Goal: Task Accomplishment & Management: Complete application form

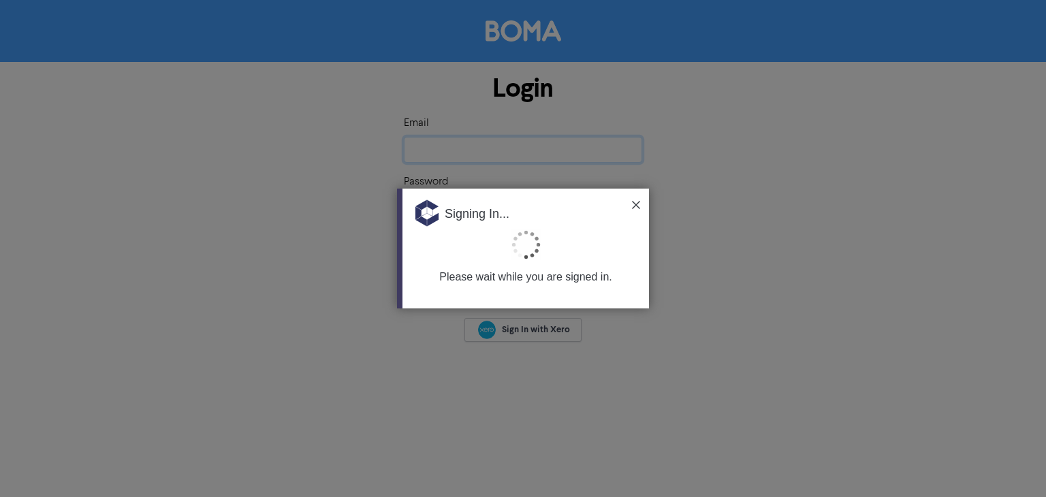
type input "[EMAIL_ADDRESS][DOMAIN_NAME]"
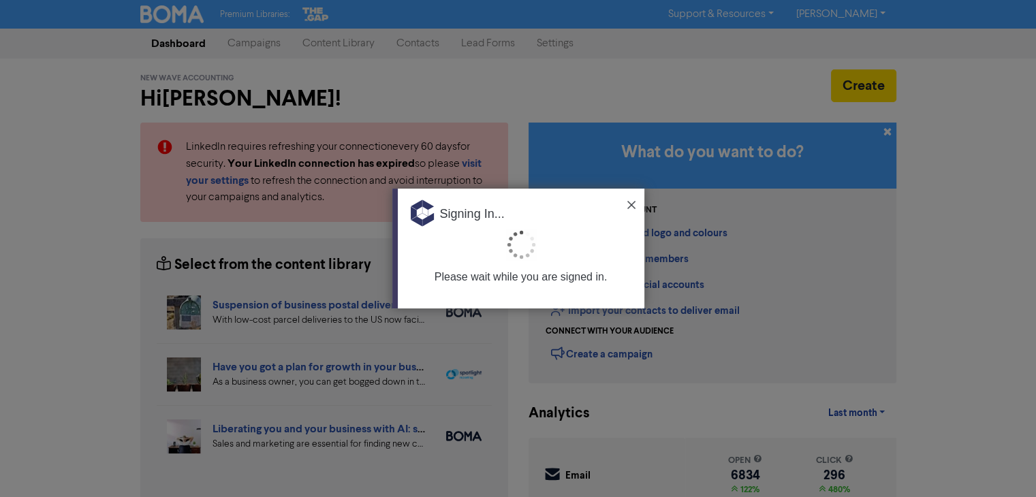
click at [629, 202] on img at bounding box center [631, 205] width 8 height 8
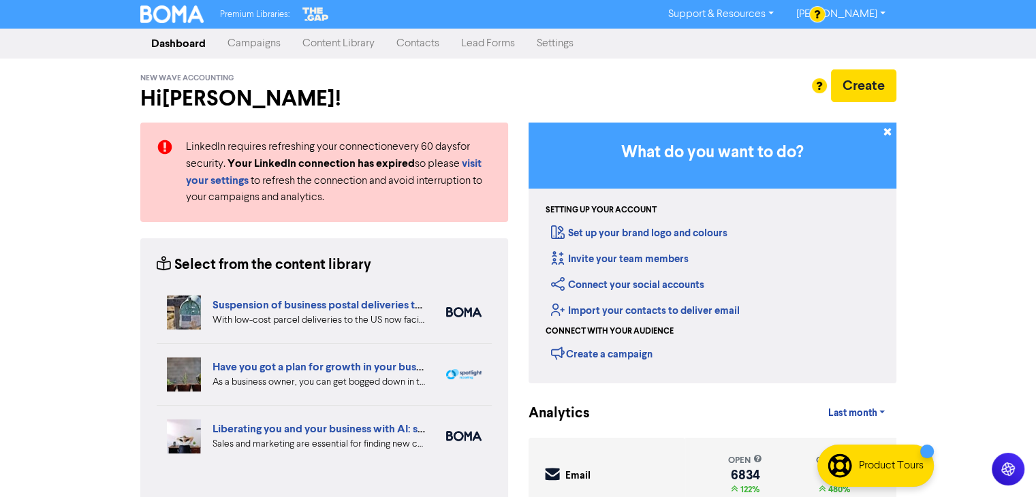
click at [425, 44] on link "Contacts" at bounding box center [418, 43] width 65 height 27
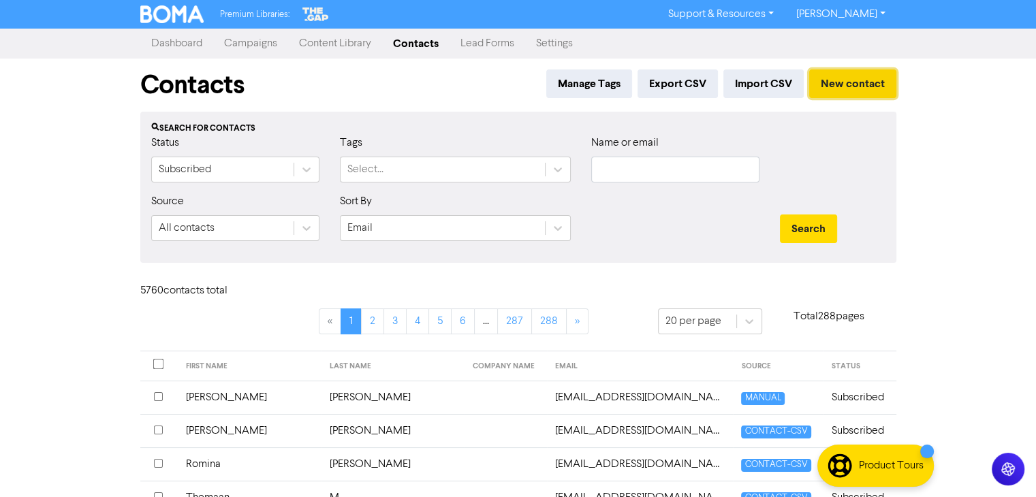
click at [841, 80] on button "New contact" at bounding box center [852, 83] width 87 height 29
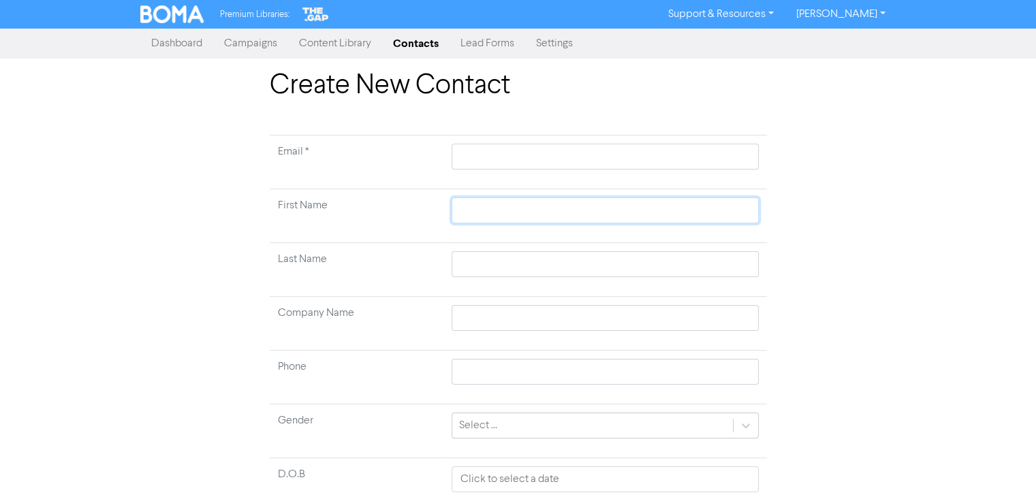
click at [486, 205] on input "text" at bounding box center [605, 211] width 307 height 26
paste input "Amity"
type input "Amity"
click at [507, 266] on input "text" at bounding box center [605, 264] width 307 height 26
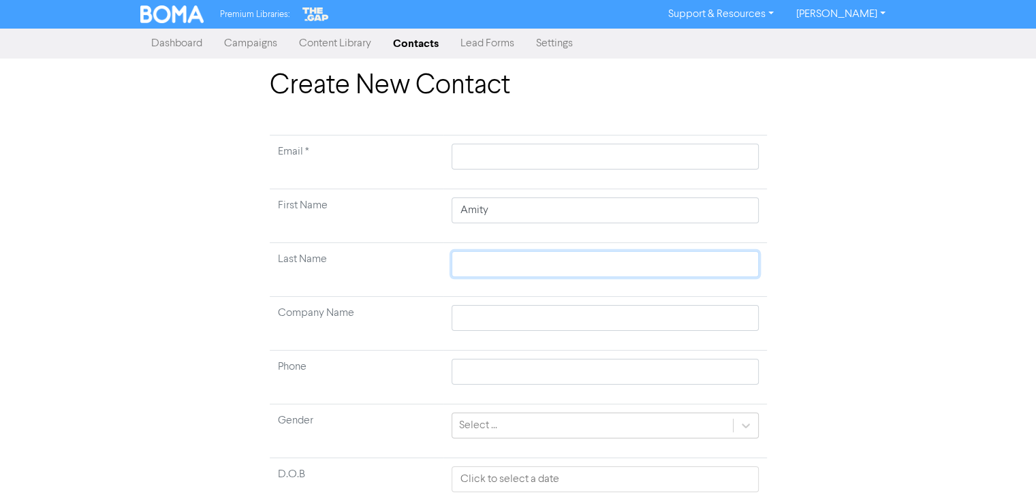
paste input "Sky"
type input "Sky"
click at [528, 159] on input "text" at bounding box center [605, 157] width 307 height 26
paste input "[EMAIL_ADDRESS][DOMAIN_NAME]"
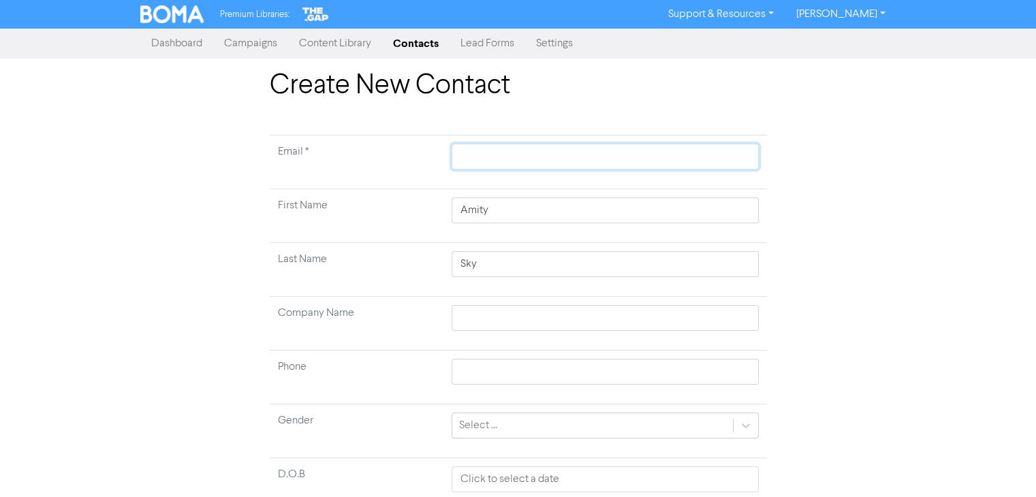
type input "[EMAIL_ADDRESS][DOMAIN_NAME]"
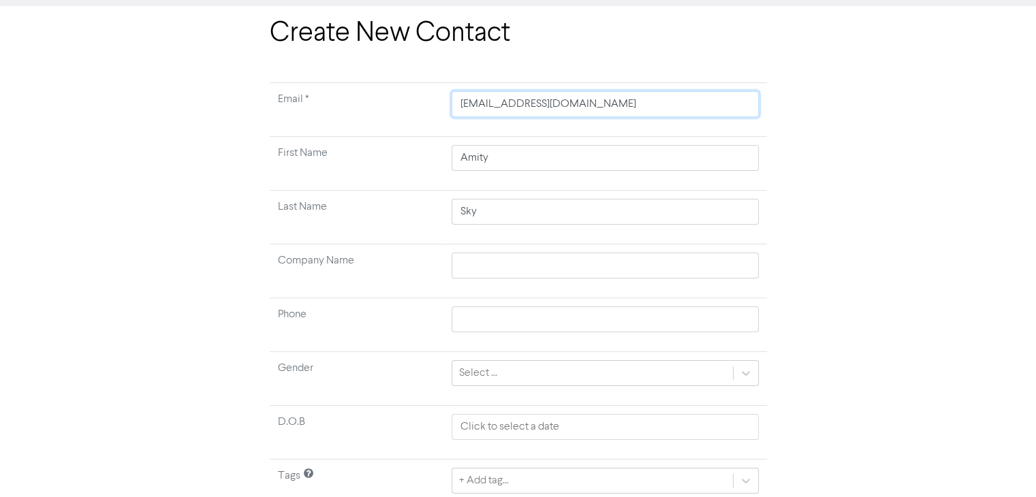
scroll to position [106, 0]
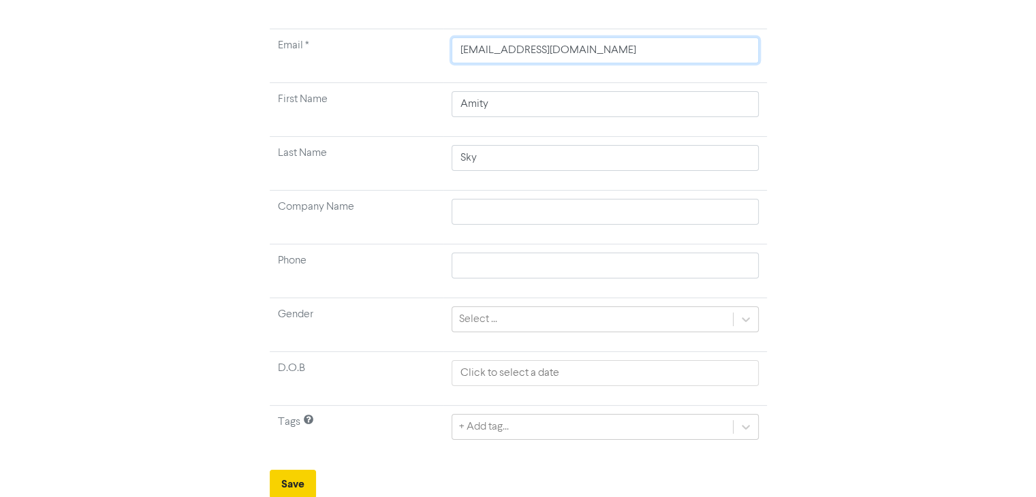
type input "[EMAIL_ADDRESS][DOMAIN_NAME]"
click at [300, 478] on button "Save" at bounding box center [293, 484] width 46 height 29
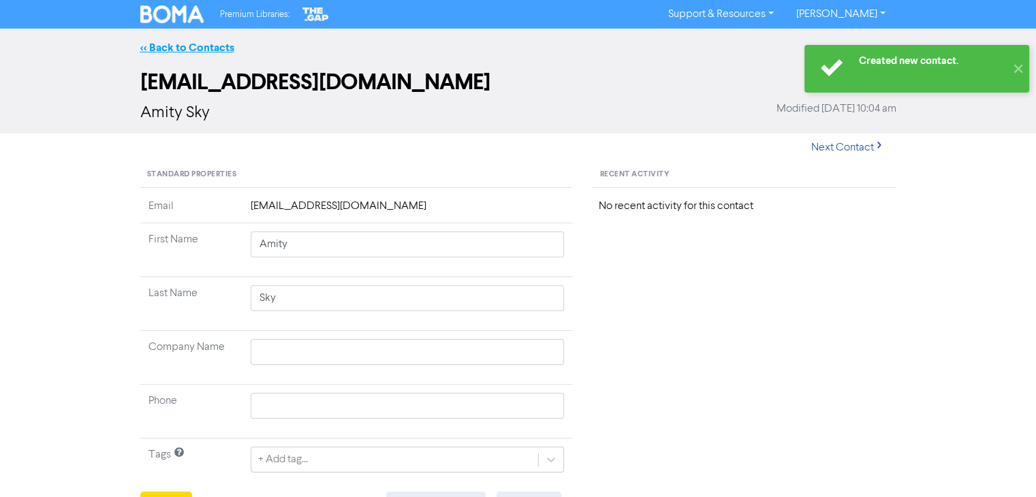
click at [210, 48] on link "<< Back to Contacts" at bounding box center [187, 48] width 94 height 14
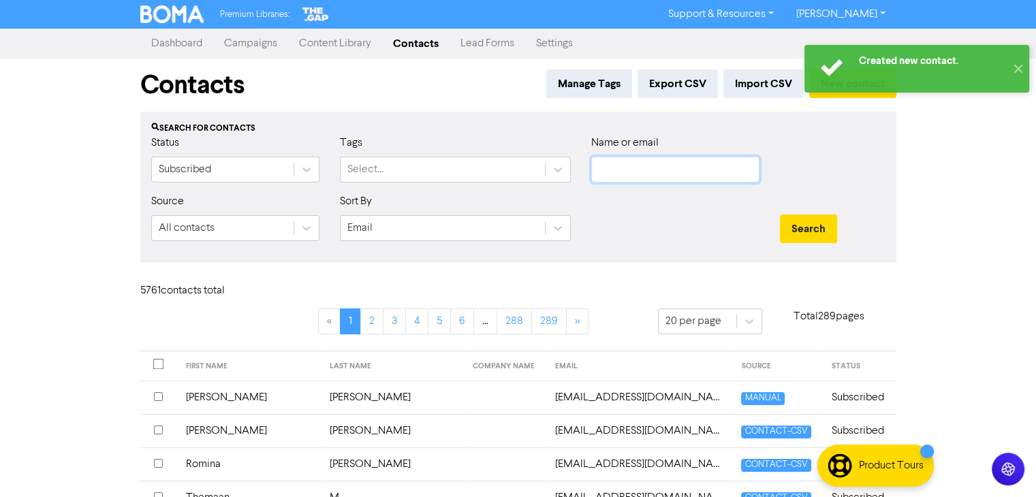
click at [710, 170] on input "text" at bounding box center [675, 170] width 168 height 26
paste input "[EMAIL_ADDRESS][DOMAIN_NAME]"
type input "[EMAIL_ADDRESS][DOMAIN_NAME]"
click at [830, 223] on button "Search" at bounding box center [808, 229] width 57 height 29
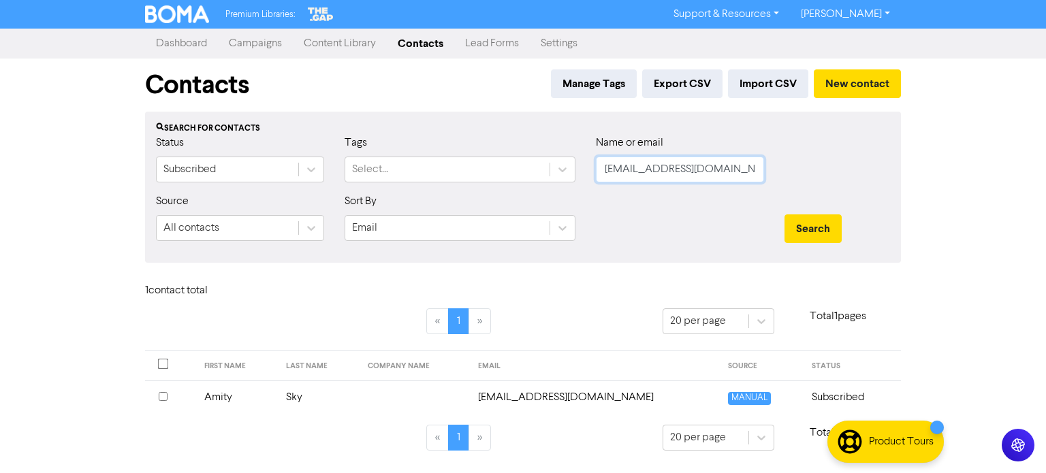
drag, startPoint x: 722, startPoint y: 168, endPoint x: 482, endPoint y: 193, distance: 241.2
click at [503, 194] on form "Status Subscribed Tags Select... Name or email [PERSON_NAME][EMAIL_ADDRESS][DOM…" at bounding box center [523, 193] width 734 height 117
paste input "[EMAIL_ADDRESS][DOMAIN_NAME]"
click at [785, 215] on button "Search" at bounding box center [813, 229] width 57 height 29
type input "[EMAIL_ADDRESS][DOMAIN_NAME]"
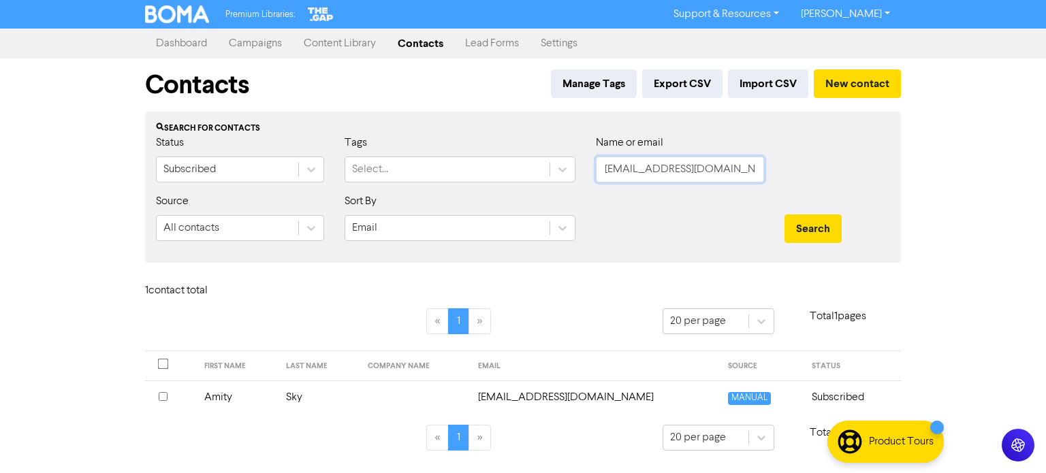
click at [785, 215] on button "Search" at bounding box center [813, 229] width 57 height 29
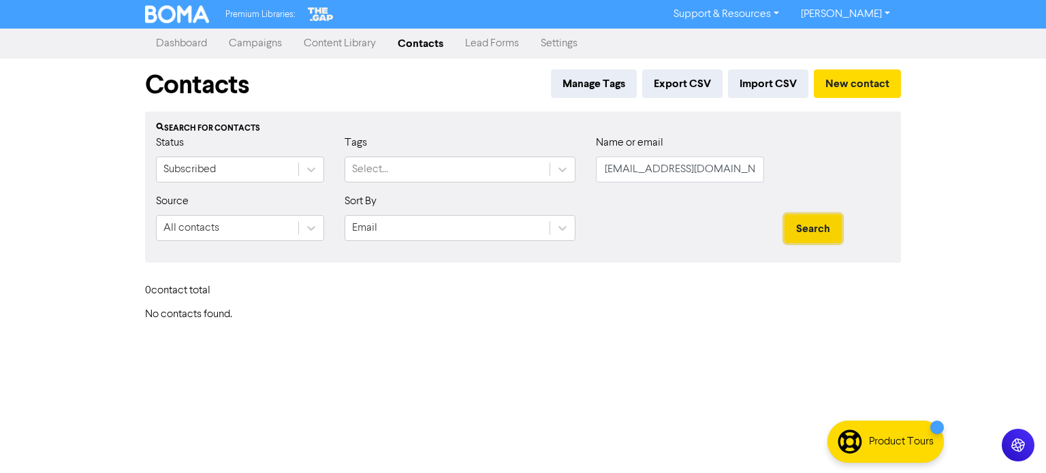
click at [817, 228] on button "Search" at bounding box center [813, 229] width 57 height 29
click at [865, 80] on button "New contact" at bounding box center [857, 83] width 87 height 29
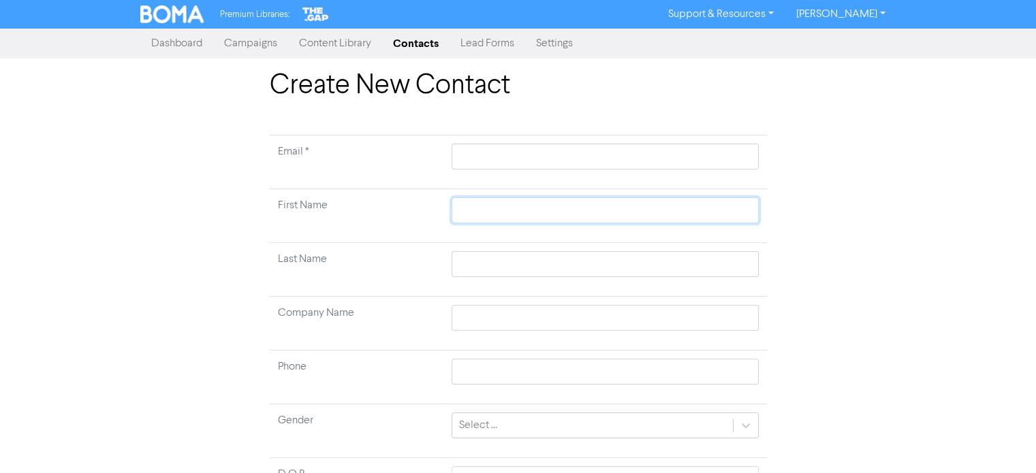
click at [485, 209] on input "text" at bounding box center [605, 211] width 307 height 26
paste input "[PERSON_NAME]"
type input "[PERSON_NAME]"
drag, startPoint x: 491, startPoint y: 211, endPoint x: 557, endPoint y: 214, distance: 65.5
click at [557, 214] on input "[PERSON_NAME]" at bounding box center [605, 211] width 307 height 26
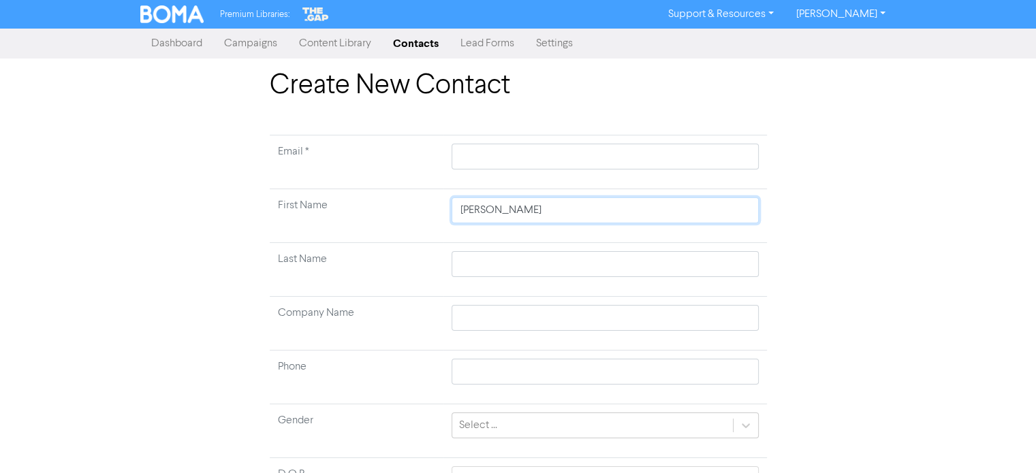
type input "[PERSON_NAME]"
click at [490, 258] on input "text" at bounding box center [605, 264] width 307 height 26
paste input "[PERSON_NAME]"
type input "[PERSON_NAME]"
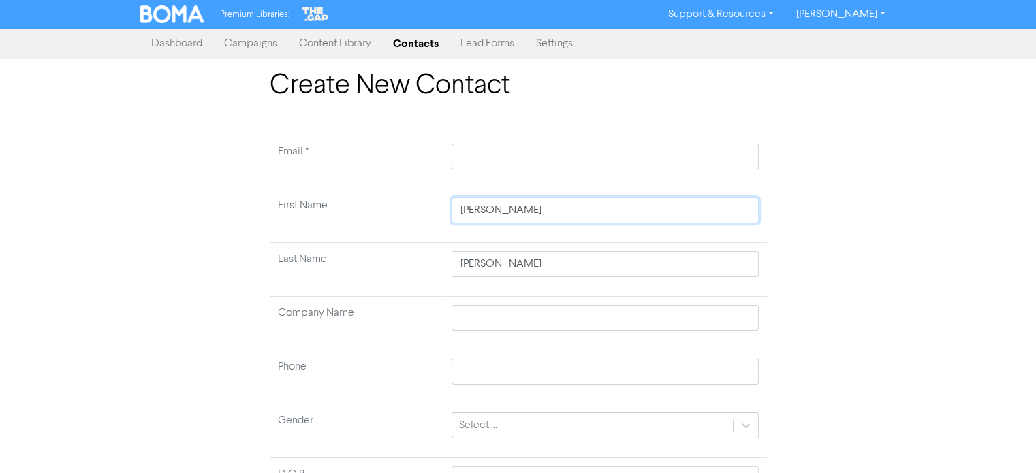
drag, startPoint x: 493, startPoint y: 209, endPoint x: 537, endPoint y: 210, distance: 45.0
click at [537, 210] on input "[PERSON_NAME]" at bounding box center [605, 211] width 307 height 26
type input "Jarrah"
click at [514, 156] on input "text" at bounding box center [605, 157] width 307 height 26
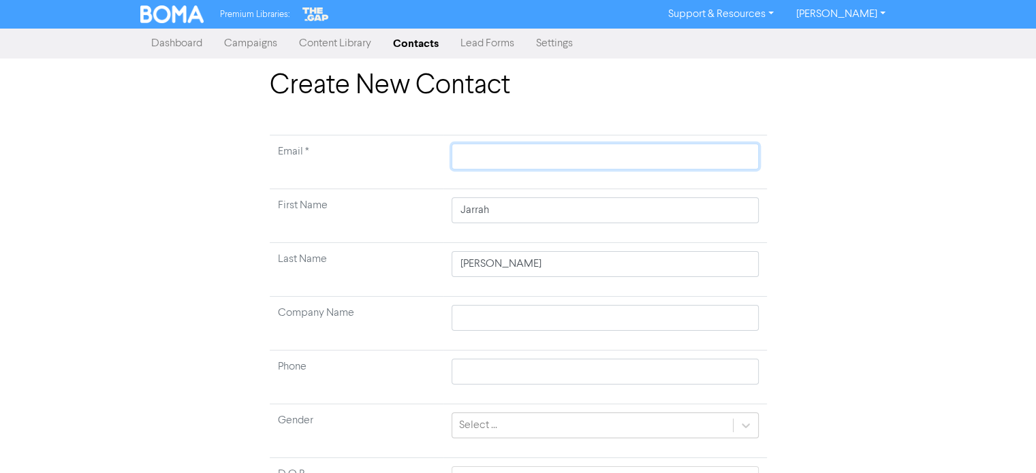
paste input "[EMAIL_ADDRESS][DOMAIN_NAME]"
type input "[EMAIL_ADDRESS][DOMAIN_NAME]"
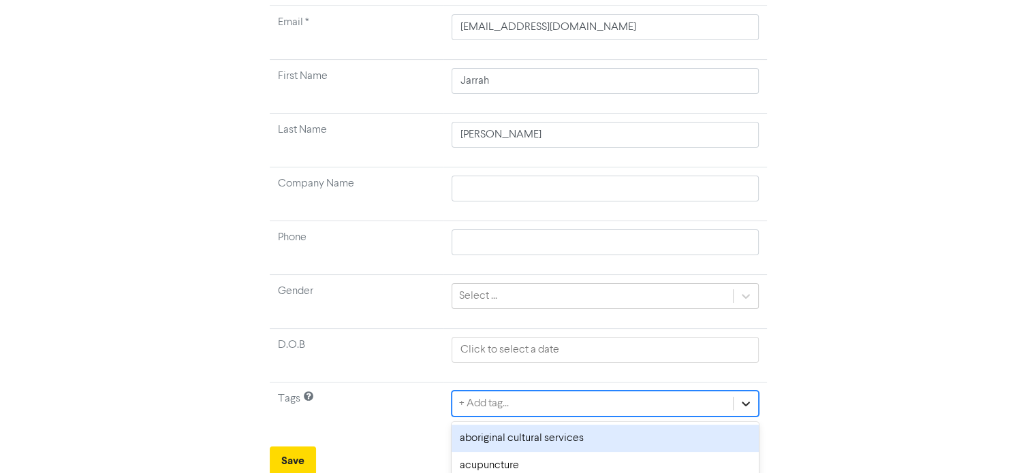
scroll to position [281, 0]
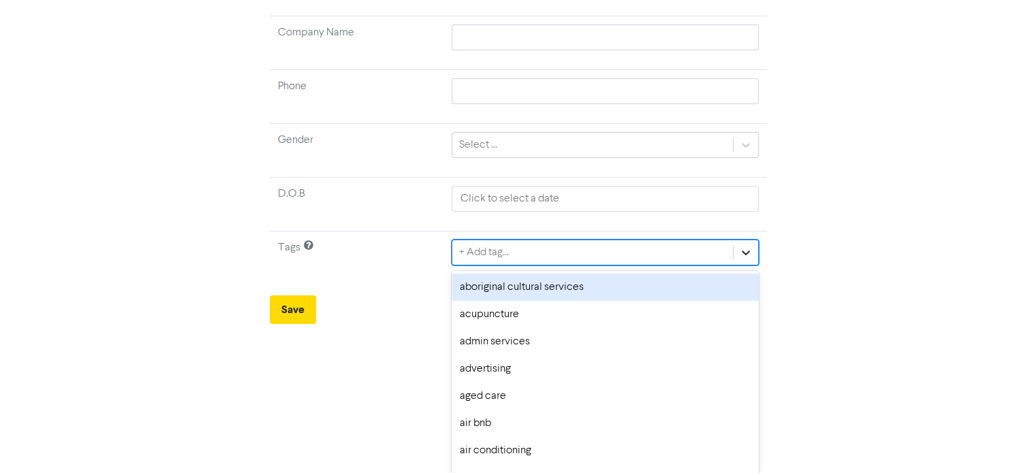
click at [755, 266] on div "option aboriginal cultural services focused, 1 of 287. 287 results available. U…" at bounding box center [605, 253] width 307 height 26
type input "do"
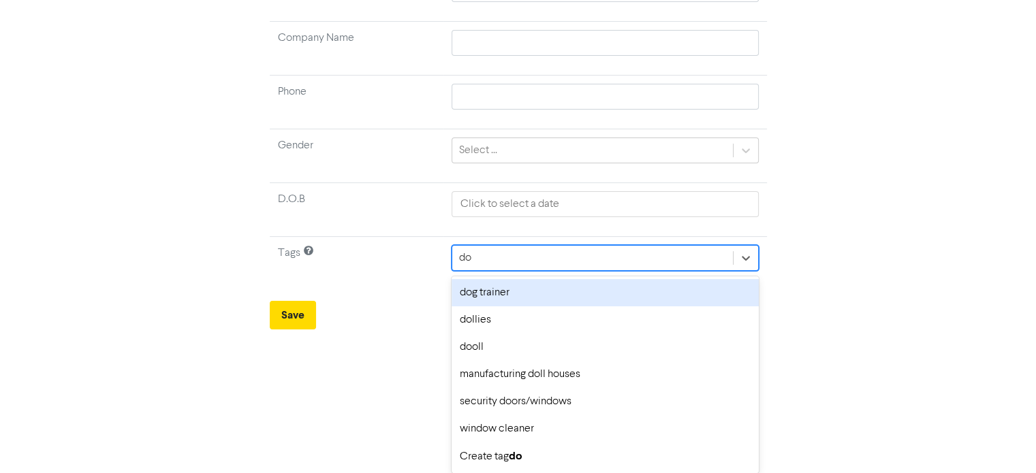
scroll to position [273, 0]
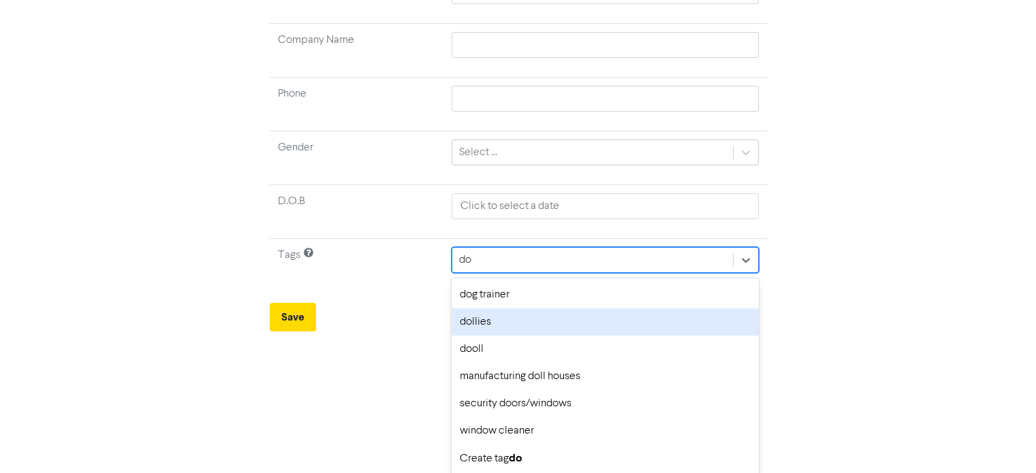
click at [514, 324] on div "dollies" at bounding box center [605, 322] width 307 height 27
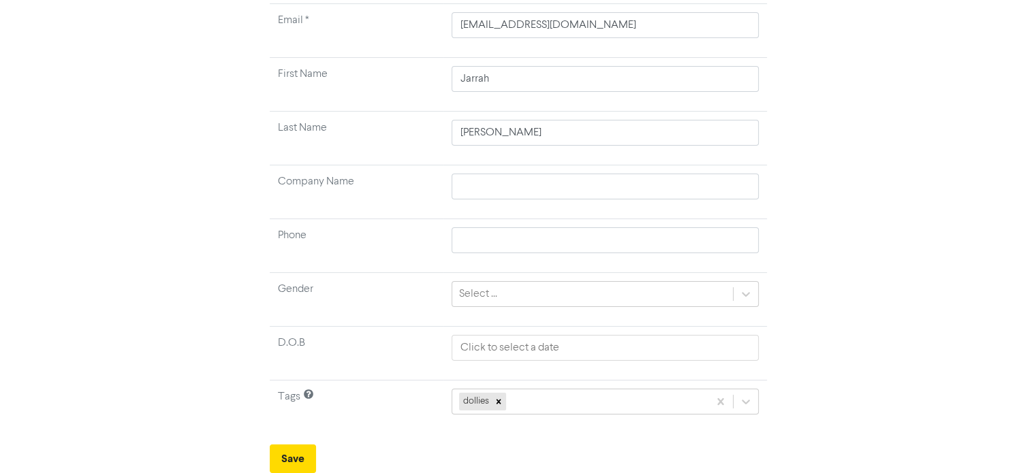
scroll to position [129, 0]
click at [294, 461] on button "Save" at bounding box center [293, 461] width 46 height 29
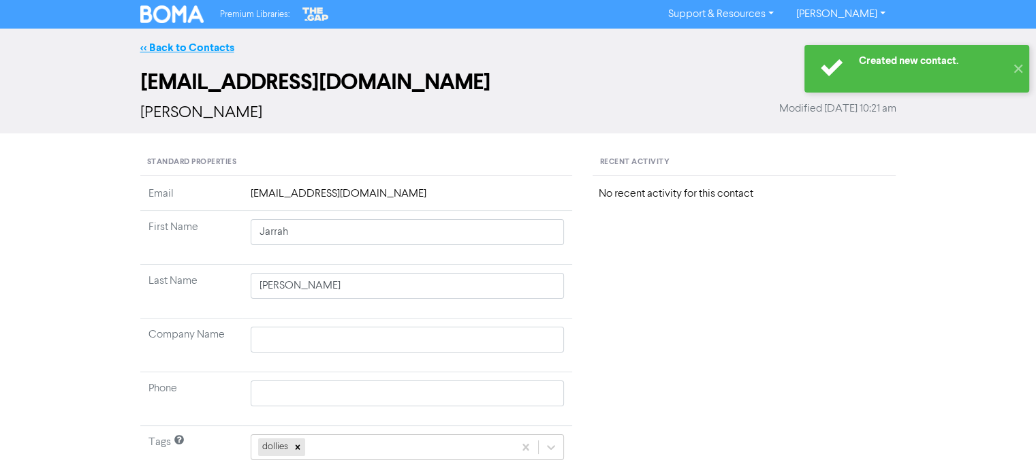
click at [211, 48] on link "<< Back to Contacts" at bounding box center [187, 48] width 94 height 14
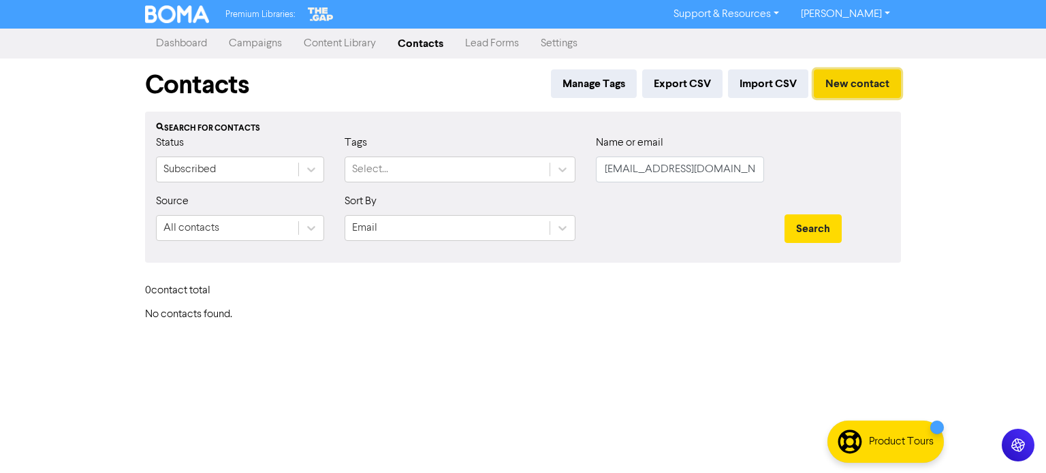
click at [845, 81] on button "New contact" at bounding box center [857, 83] width 87 height 29
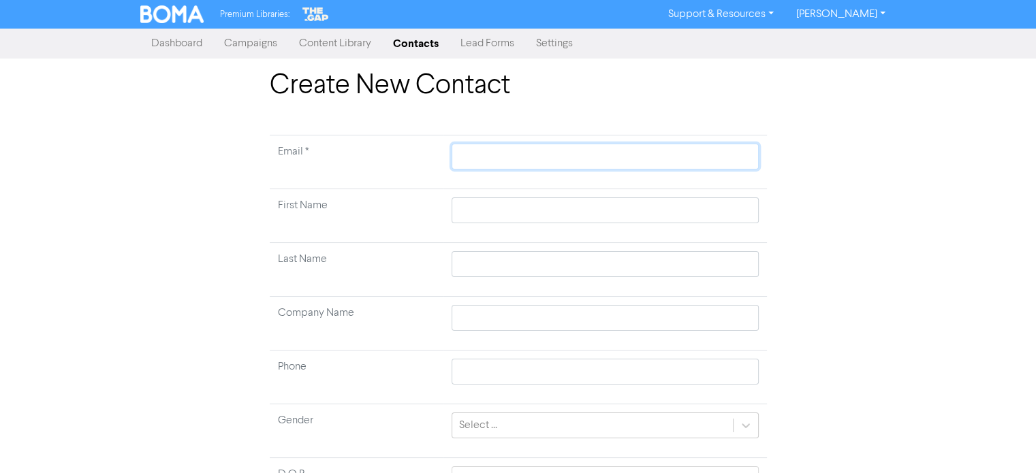
click at [506, 149] on input "text" at bounding box center [605, 157] width 307 height 26
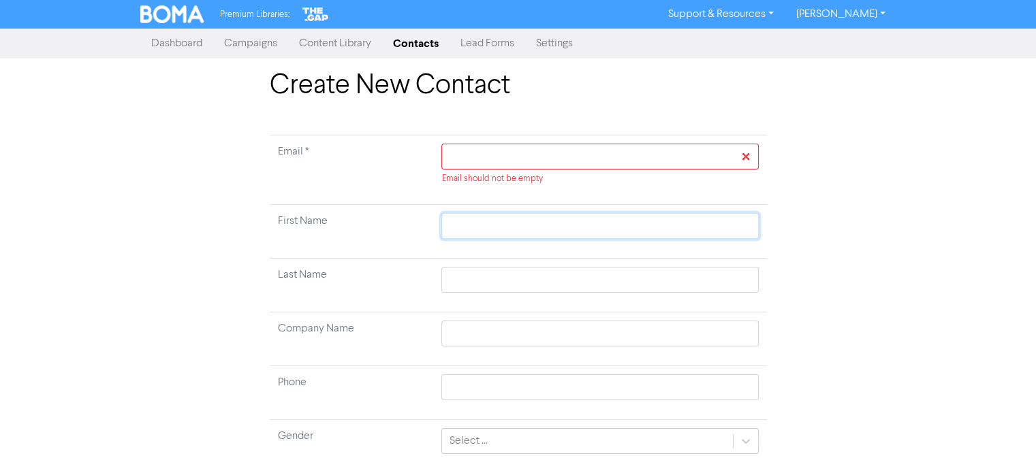
click at [486, 218] on input "text" at bounding box center [599, 226] width 317 height 26
paste input "[PERSON_NAME]"
type input "[PERSON_NAME]"
drag, startPoint x: 518, startPoint y: 225, endPoint x: 586, endPoint y: 229, distance: 67.6
click at [586, 229] on input "[PERSON_NAME]" at bounding box center [599, 226] width 317 height 26
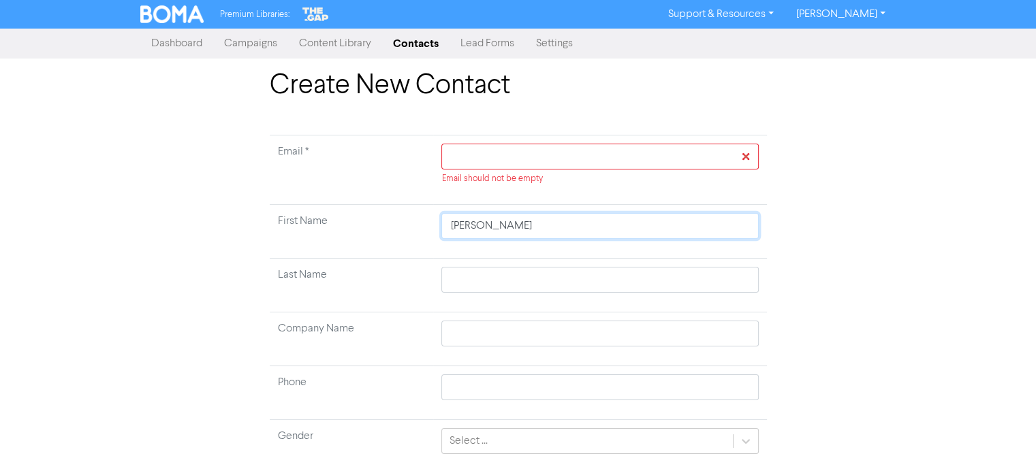
type input "[PERSON_NAME]"
click at [497, 273] on input "text" at bounding box center [599, 280] width 317 height 26
paste input "[PERSON_NAME]"
type input "[PERSON_NAME]"
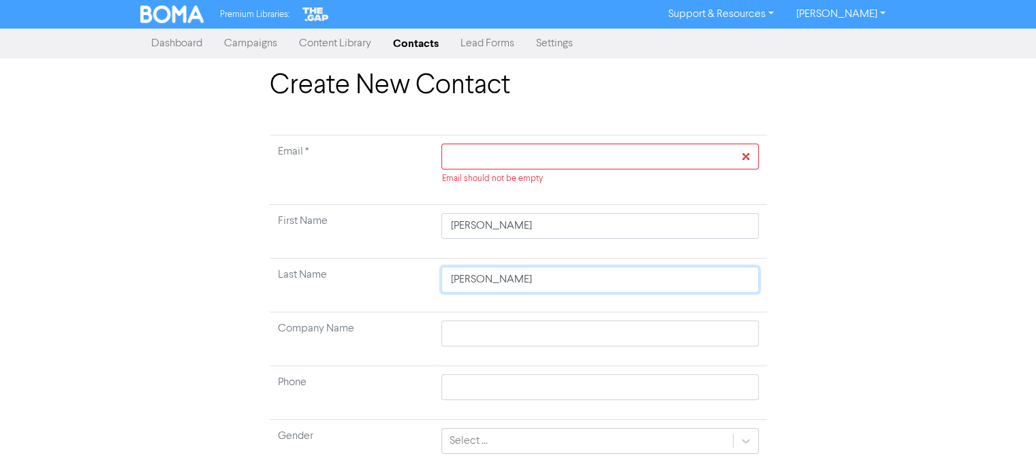
type input "[PERSON_NAME]"
drag, startPoint x: 482, startPoint y: 227, endPoint x: 557, endPoint y: 227, distance: 74.3
click at [557, 227] on input "[PERSON_NAME]" at bounding box center [599, 226] width 317 height 26
type input "Kuyan"
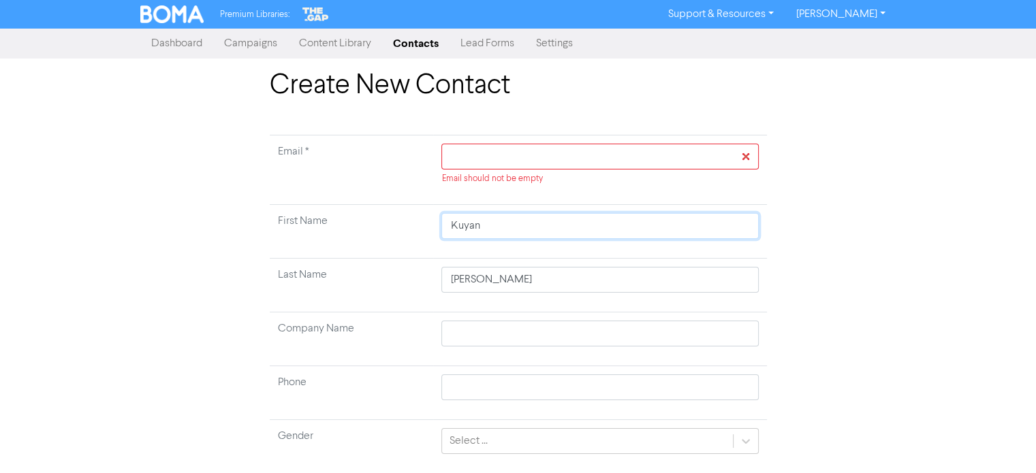
type input "Kuyan"
click at [486, 159] on input "text" at bounding box center [599, 157] width 317 height 26
paste input "[EMAIL_ADDRESS][DOMAIN_NAME]"
type input "[EMAIL_ADDRESS][DOMAIN_NAME]"
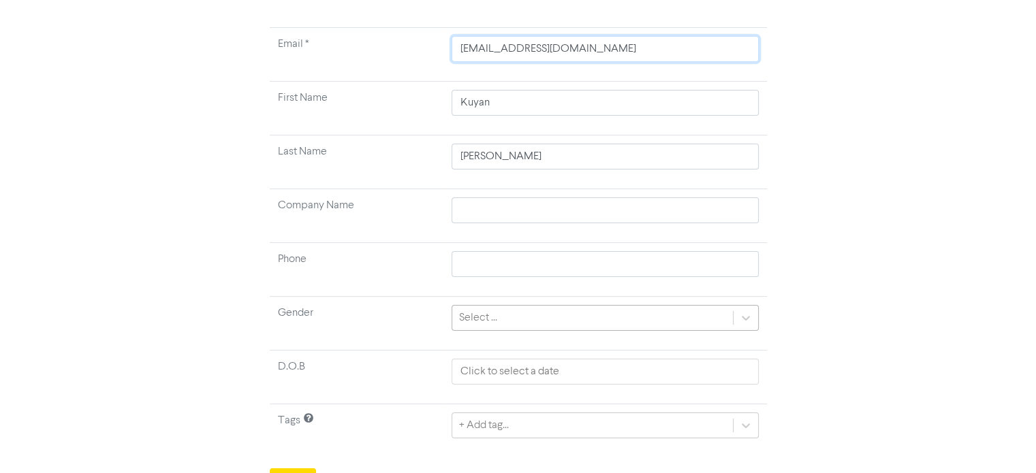
scroll to position [129, 0]
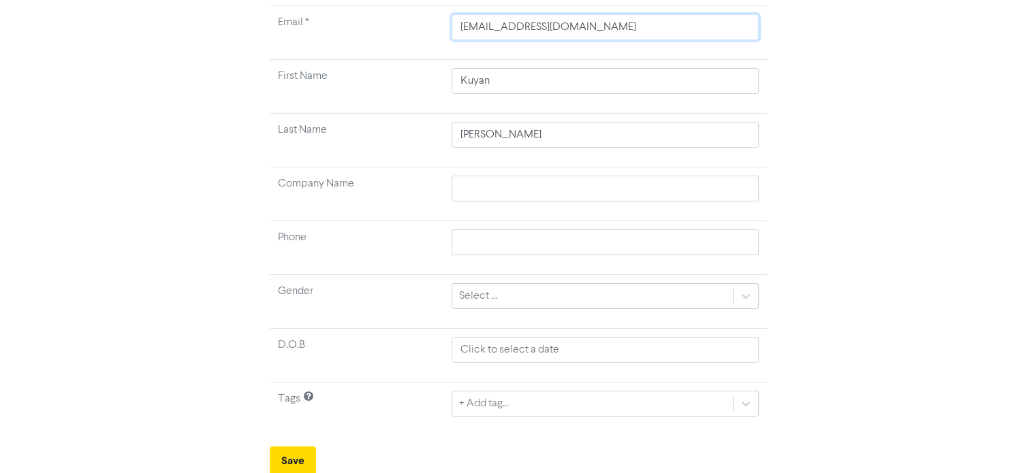
type input "[EMAIL_ADDRESS][DOMAIN_NAME]"
click at [563, 402] on div "+ Add tag..." at bounding box center [605, 402] width 307 height 26
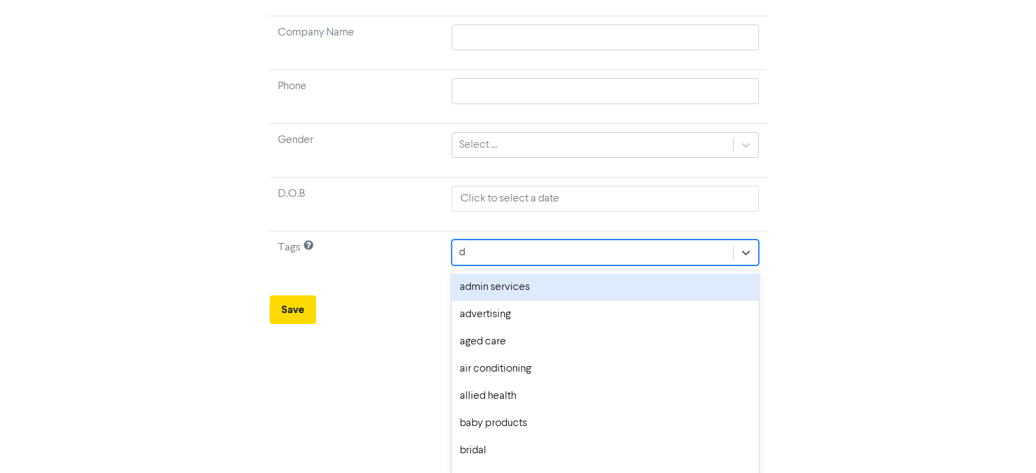
type input "do"
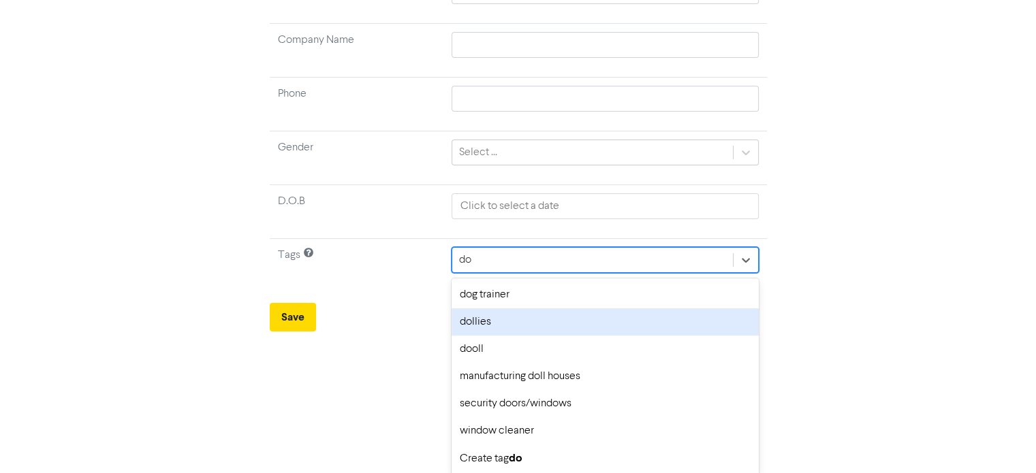
click at [511, 318] on div "dollies" at bounding box center [605, 322] width 307 height 27
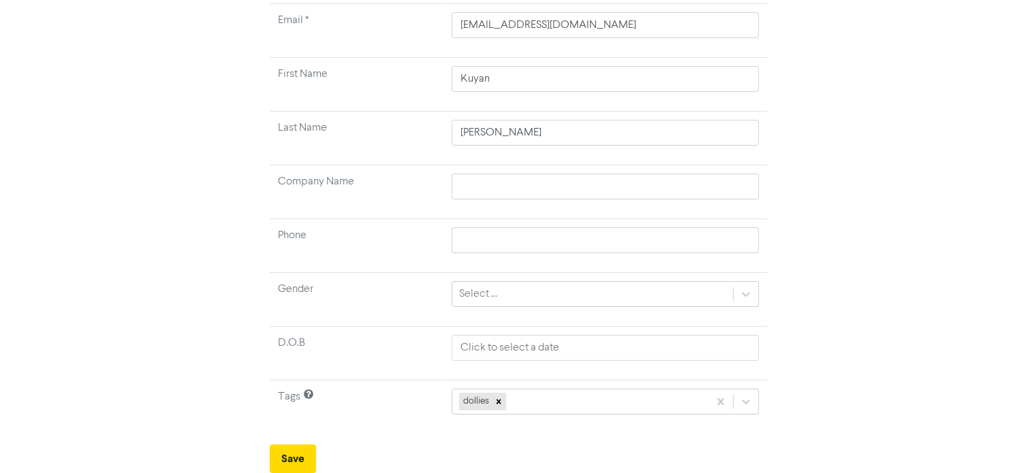
scroll to position [129, 0]
click at [290, 454] on button "Save" at bounding box center [293, 461] width 46 height 29
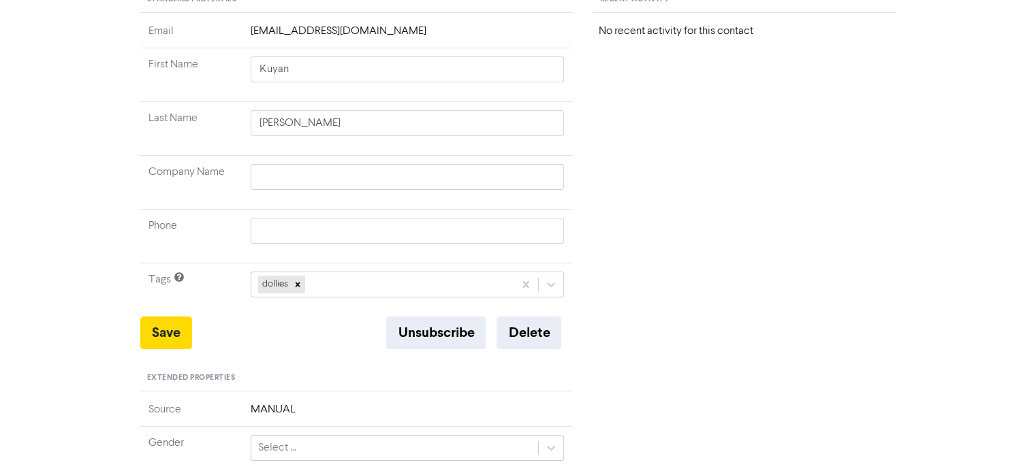
scroll to position [272, 0]
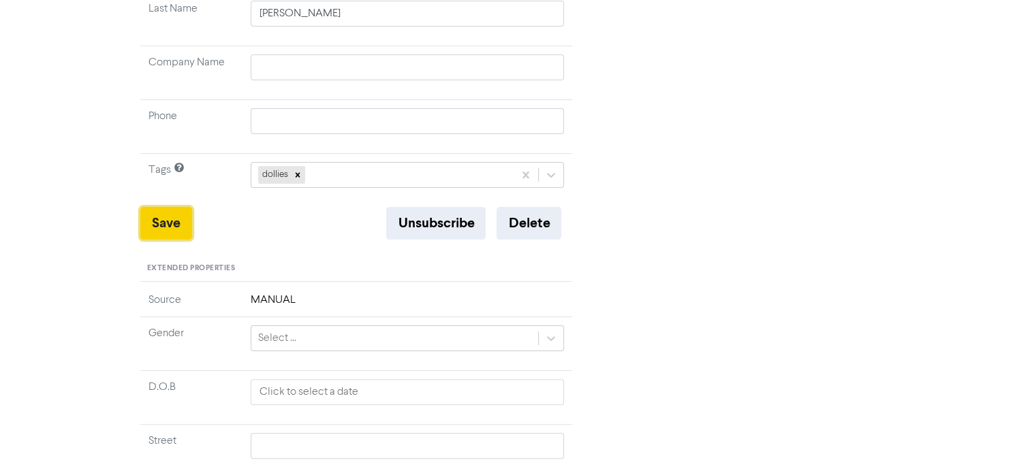
click at [160, 223] on button "Save" at bounding box center [166, 223] width 52 height 33
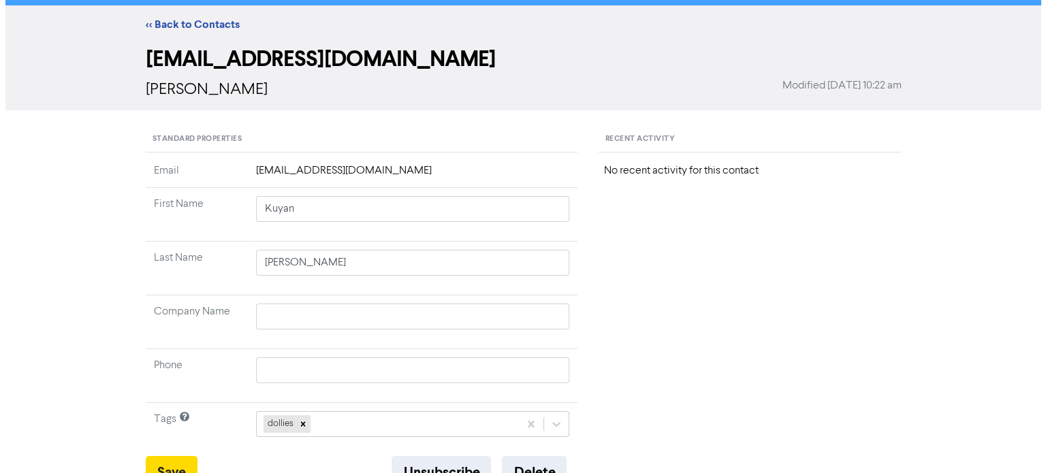
scroll to position [0, 0]
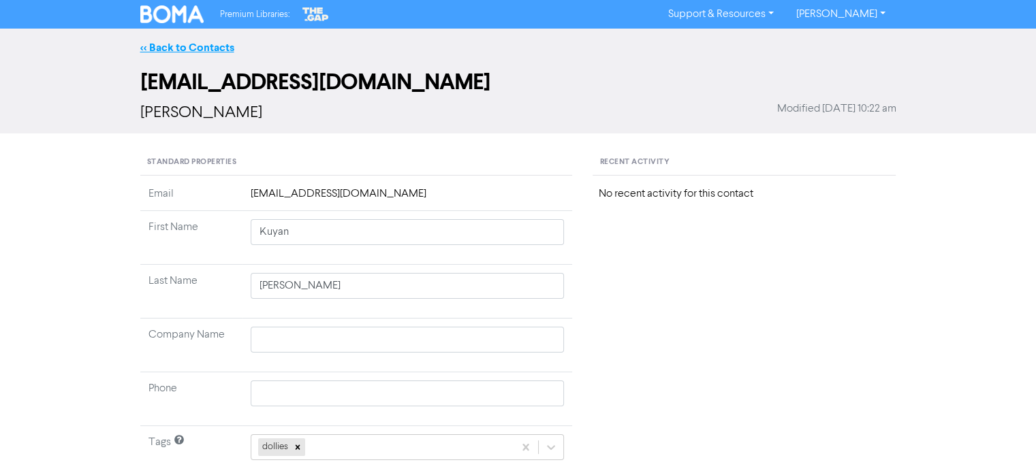
click at [210, 51] on link "<< Back to Contacts" at bounding box center [187, 48] width 94 height 14
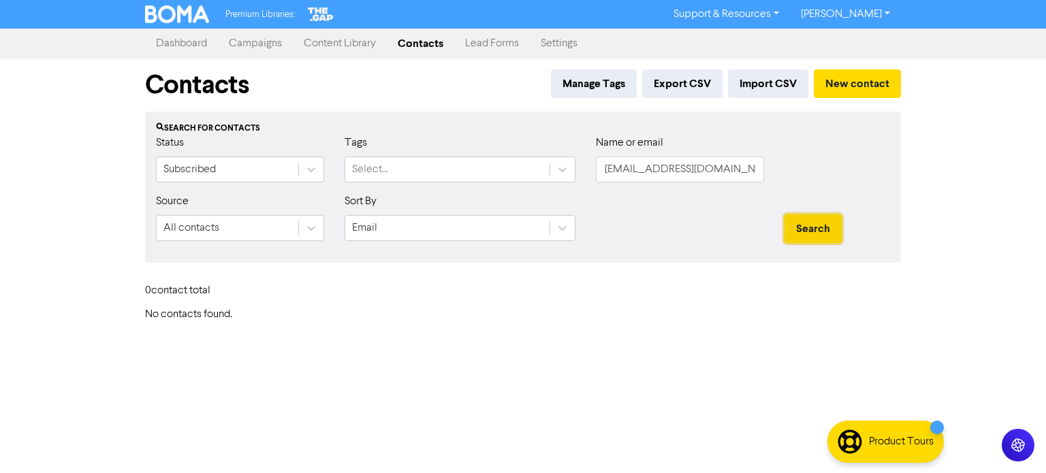
click at [815, 236] on button "Search" at bounding box center [813, 229] width 57 height 29
drag, startPoint x: 706, startPoint y: 166, endPoint x: 424, endPoint y: 198, distance: 283.2
click at [351, 190] on div "Status Subscribed Tags Select... Name or email [PERSON_NAME][EMAIL_ADDRESS][DOM…" at bounding box center [523, 164] width 755 height 59
paste input "[EMAIL_ADDRESS][DOMAIN_NAME]"
type input "[EMAIL_ADDRESS][DOMAIN_NAME]"
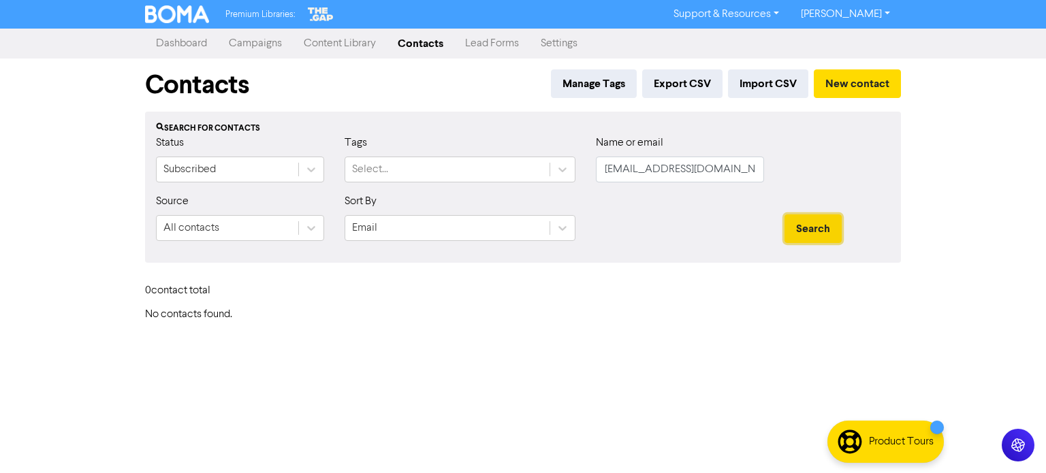
click at [806, 230] on button "Search" at bounding box center [813, 229] width 57 height 29
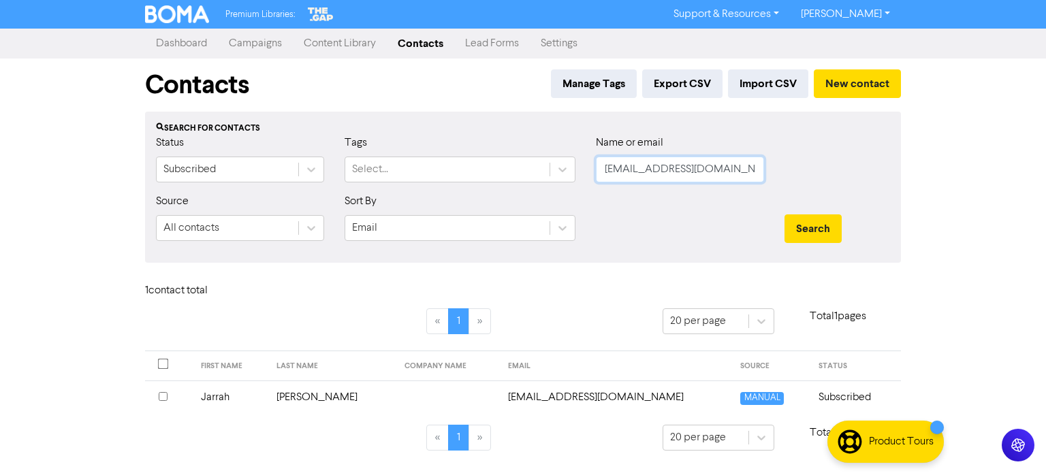
drag, startPoint x: 609, startPoint y: 180, endPoint x: 637, endPoint y: 197, distance: 32.7
click at [582, 183] on div "Status Subscribed Tags Select... Name or email [PERSON_NAME][EMAIL_ADDRESS][DOM…" at bounding box center [523, 164] width 755 height 59
paste input "[EMAIL_ADDRESS][DOMAIN_NAME]"
type input "[EMAIL_ADDRESS][DOMAIN_NAME]"
click at [824, 226] on button "Search" at bounding box center [813, 229] width 57 height 29
